Goal: Information Seeking & Learning: Learn about a topic

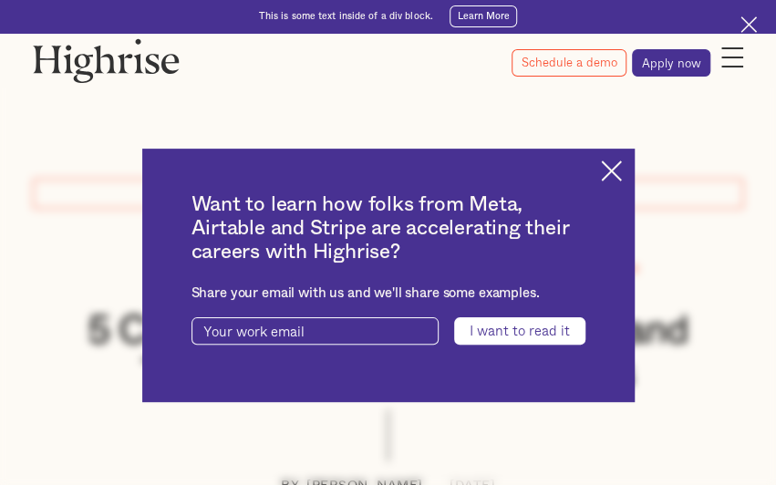
click at [752, 19] on img at bounding box center [749, 24] width 16 height 16
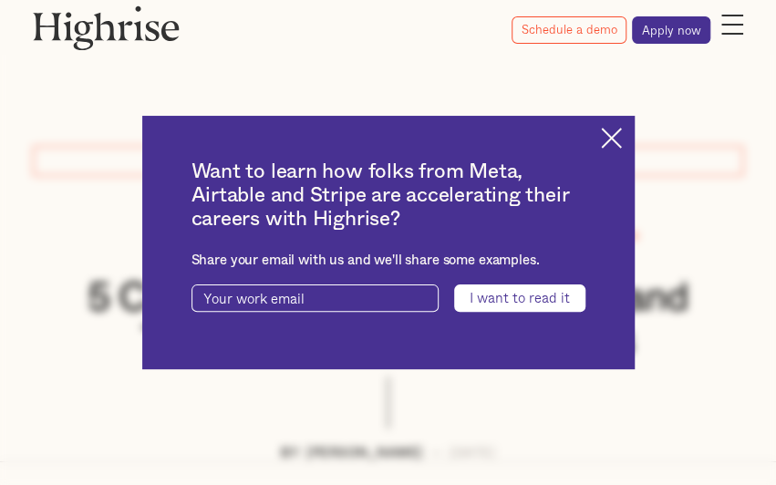
click at [616, 136] on img at bounding box center [611, 138] width 21 height 21
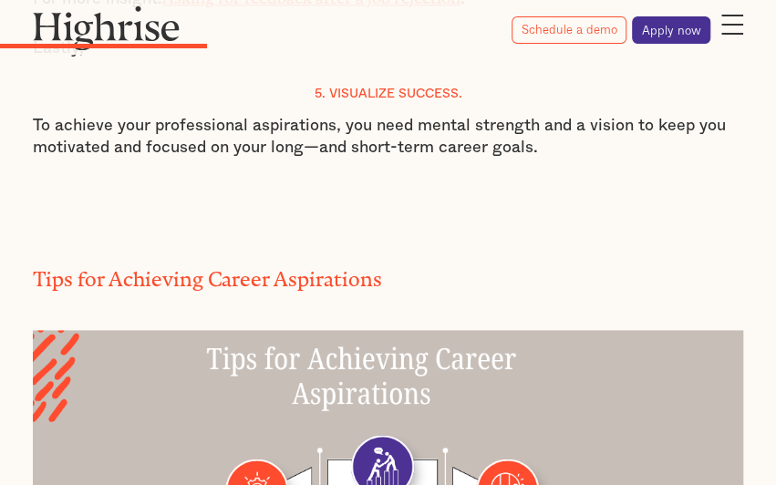
scroll to position [2827, 0]
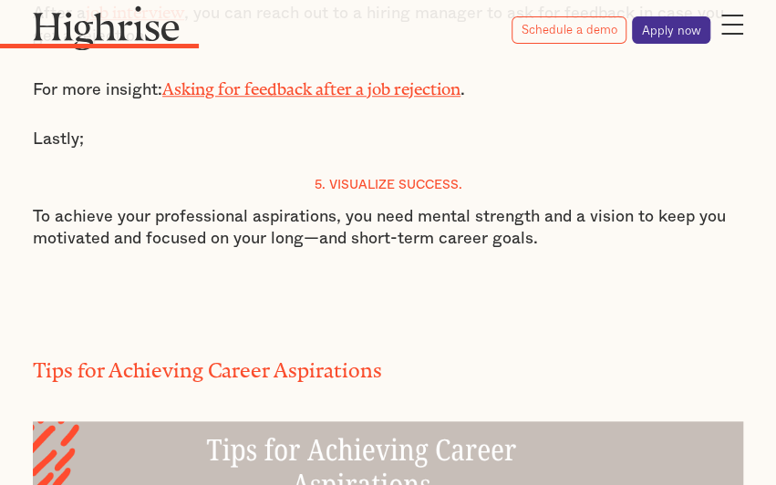
drag, startPoint x: 558, startPoint y: 185, endPoint x: -7, endPoint y: 158, distance: 566.1
copy p "To achieve your professional aspirations, you need mental strength and a vision…"
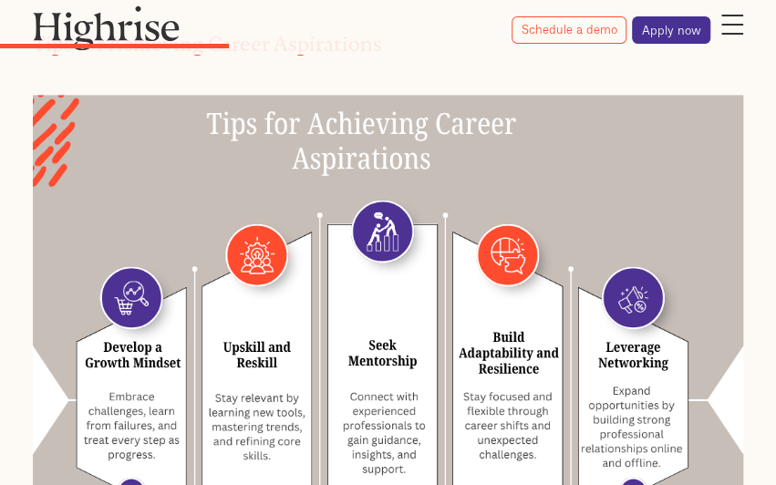
scroll to position [3192, 0]
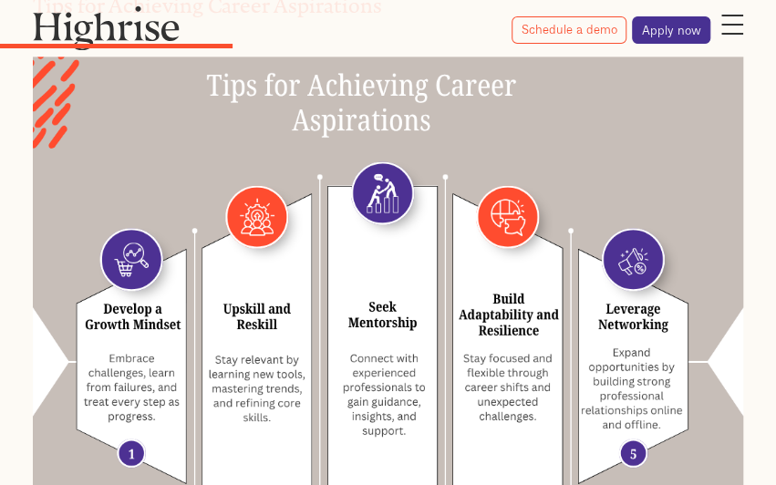
click at [509, 327] on img at bounding box center [388, 309] width 710 height 505
click at [496, 330] on img at bounding box center [388, 309] width 710 height 505
click at [481, 306] on img at bounding box center [388, 309] width 710 height 505
click at [476, 320] on img at bounding box center [388, 309] width 710 height 505
click at [513, 320] on img at bounding box center [388, 309] width 710 height 505
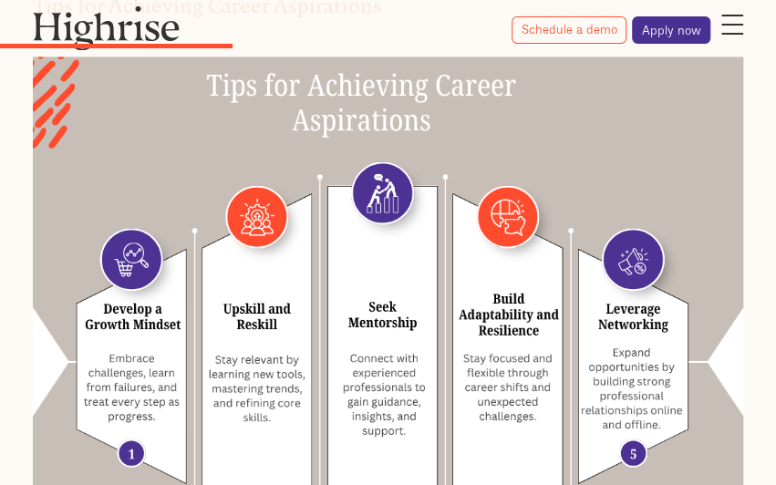
click at [493, 329] on img at bounding box center [388, 309] width 710 height 505
click at [509, 316] on img at bounding box center [388, 309] width 710 height 505
